Goal: Transaction & Acquisition: Purchase product/service

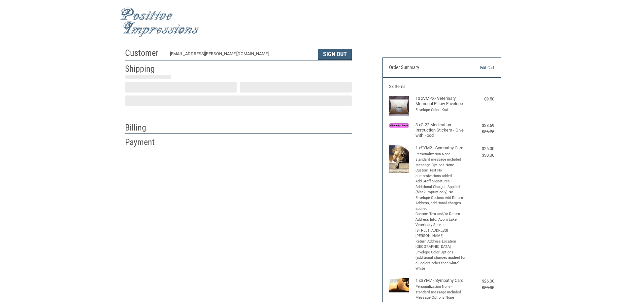
select select "US"
select select "MN"
type input "[PERSON_NAME]"
select select "MN"
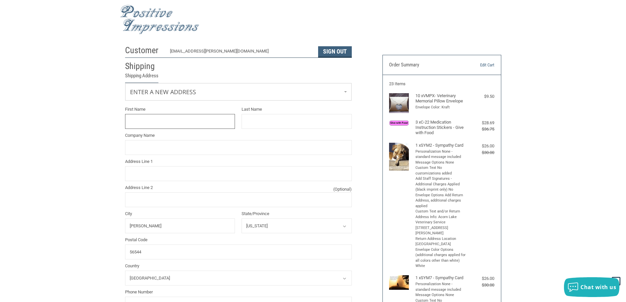
scroll to position [0, 0]
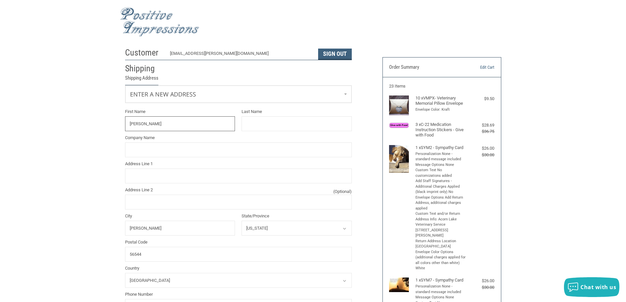
type input "[PERSON_NAME]"
type input "Acorn Lake Veterinary Service"
type input "[STREET_ADDRESS]"
type input "Unit D"
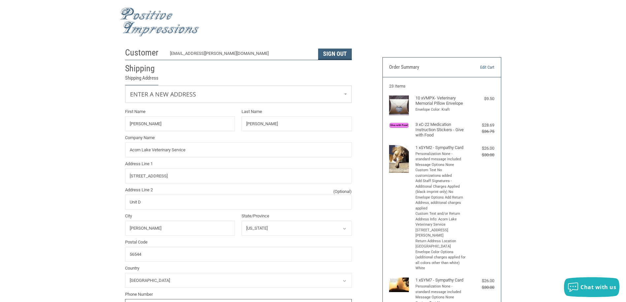
type input "2188492073"
type input "[PERSON_NAME]"
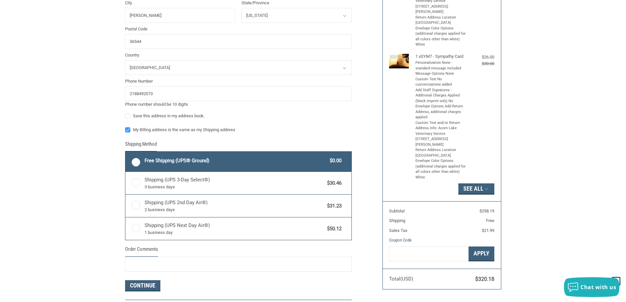
scroll to position [209, 0]
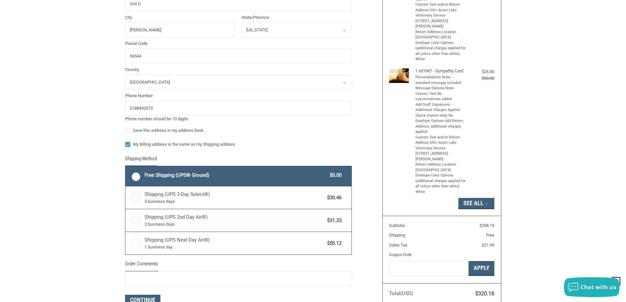
click at [136, 176] on label "Free Shipping (UPS® Ground) $0.00" at bounding box center [238, 176] width 226 height 20
click at [126, 167] on input "Free Shipping (UPS® Ground) $0.00" at bounding box center [125, 167] width 0 height 0
radio input "true"
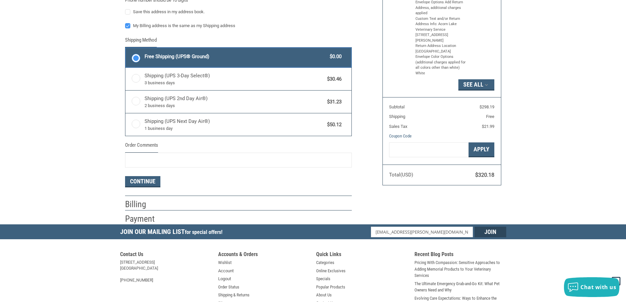
scroll to position [341, 0]
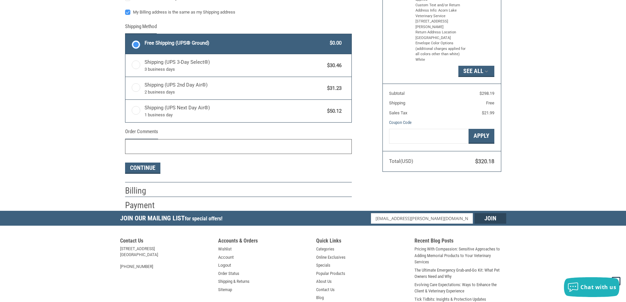
drag, startPoint x: 128, startPoint y: 144, endPoint x: 142, endPoint y: 145, distance: 14.3
click at [129, 144] on input "Order Comments" at bounding box center [238, 146] width 227 height 15
type input "PLEASE SEND PACKAGE AFTER [DATE]."
click at [146, 168] on button "Continue" at bounding box center [142, 167] width 35 height 11
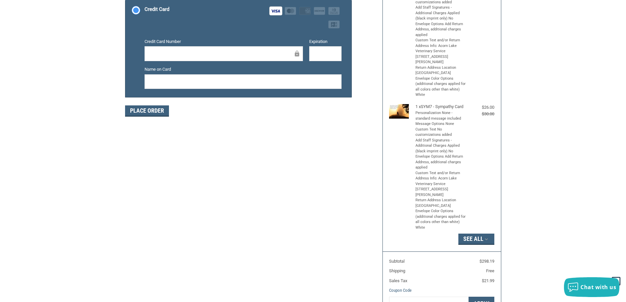
scroll to position [173, 0]
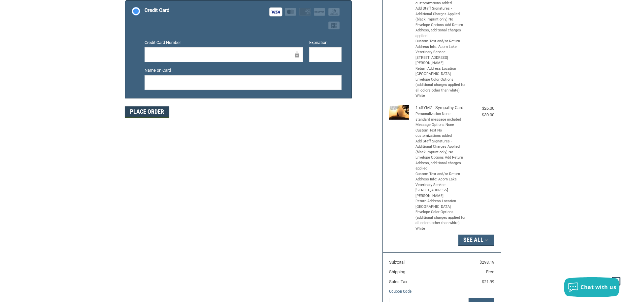
click at [143, 110] on button "Place Order" at bounding box center [147, 111] width 44 height 11
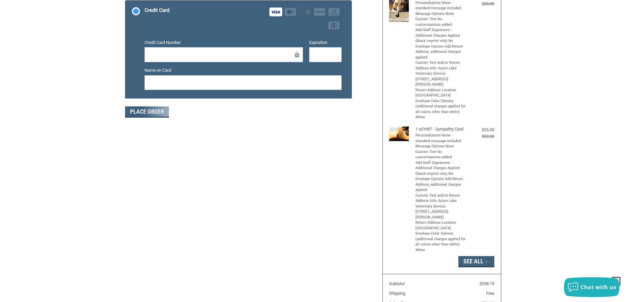
scroll to position [78, 0]
